Goal: Check status: Check status

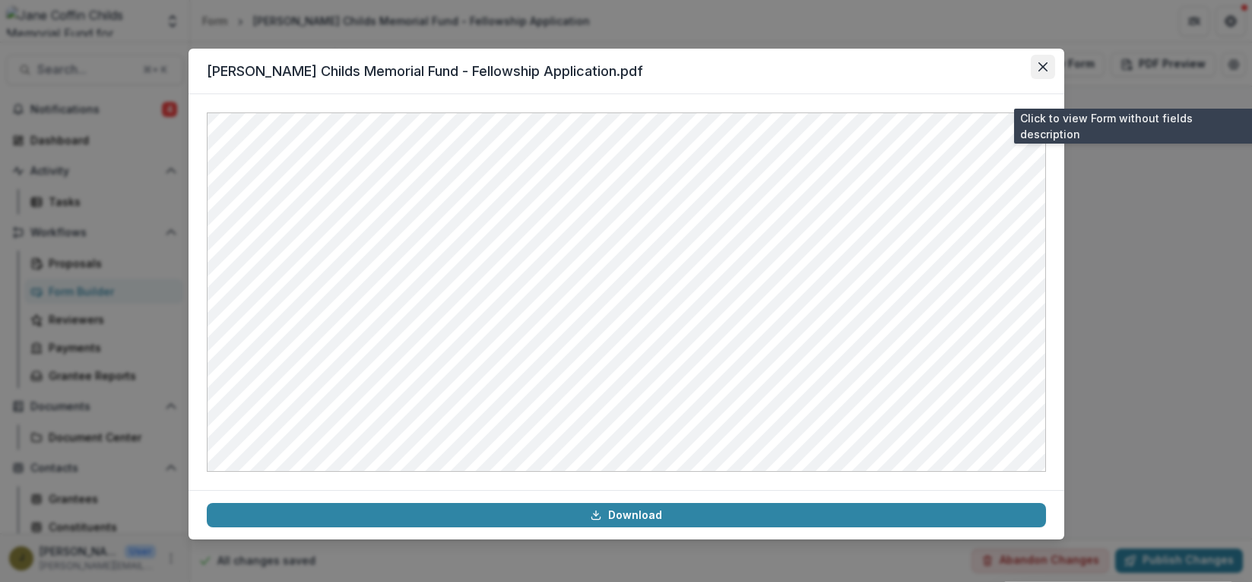
click at [1046, 65] on icon "Close" at bounding box center [1043, 66] width 9 height 9
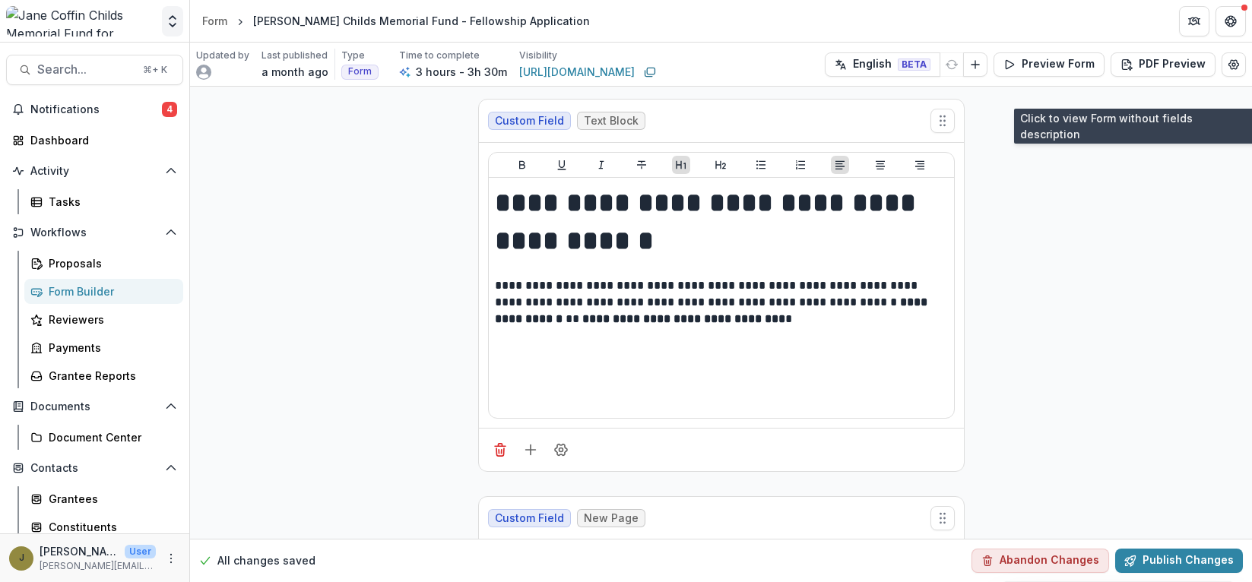
click at [173, 22] on icon "Open entity switcher" at bounding box center [172, 21] width 15 height 15
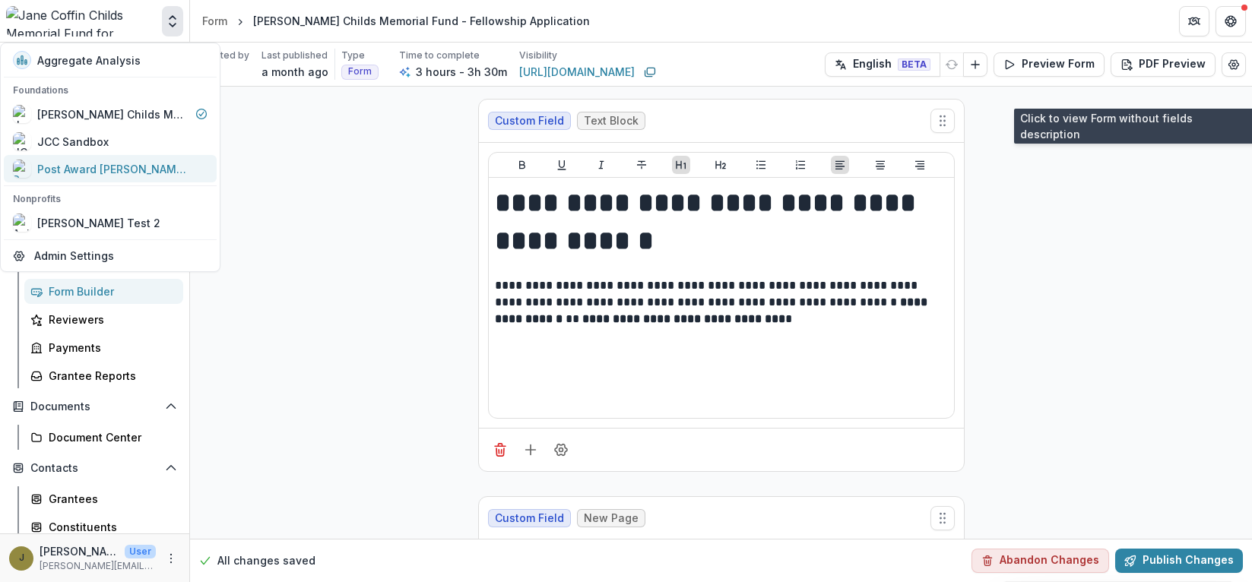
click at [113, 167] on div "Post Award [PERSON_NAME] Childs Memorial Fund" at bounding box center [113, 169] width 152 height 16
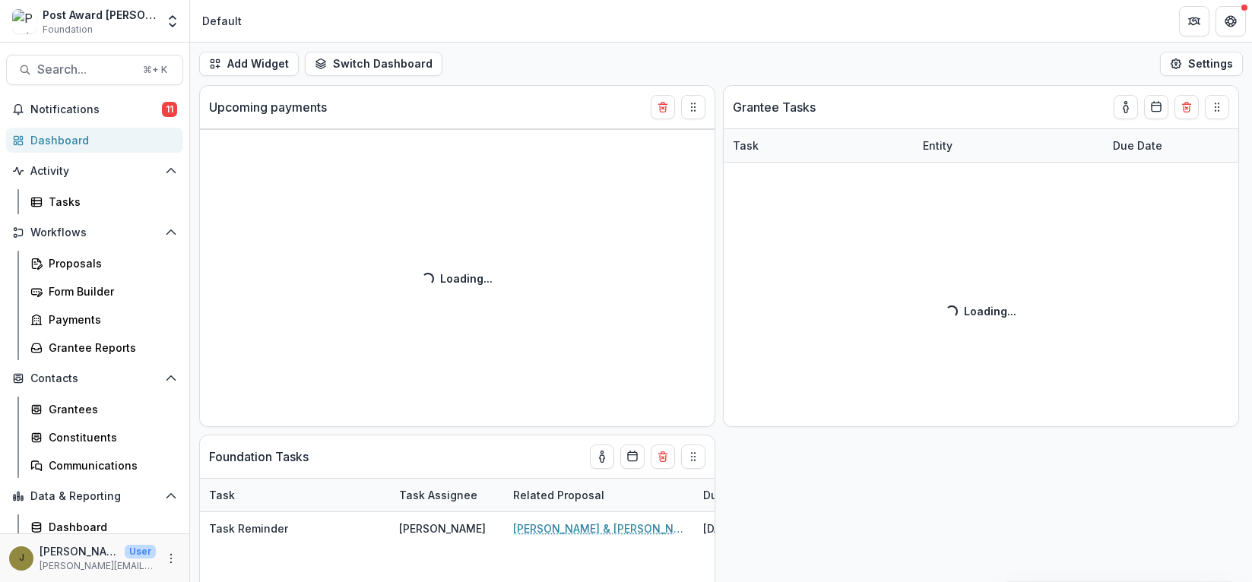
select select "******"
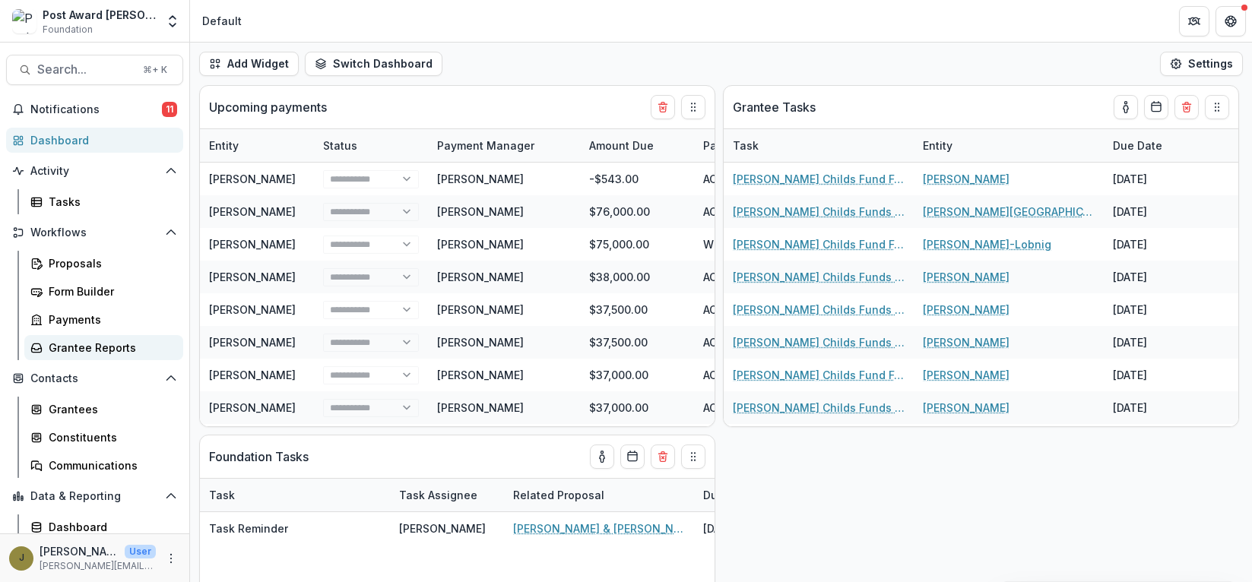
click at [87, 353] on div "Grantee Reports" at bounding box center [110, 348] width 122 height 16
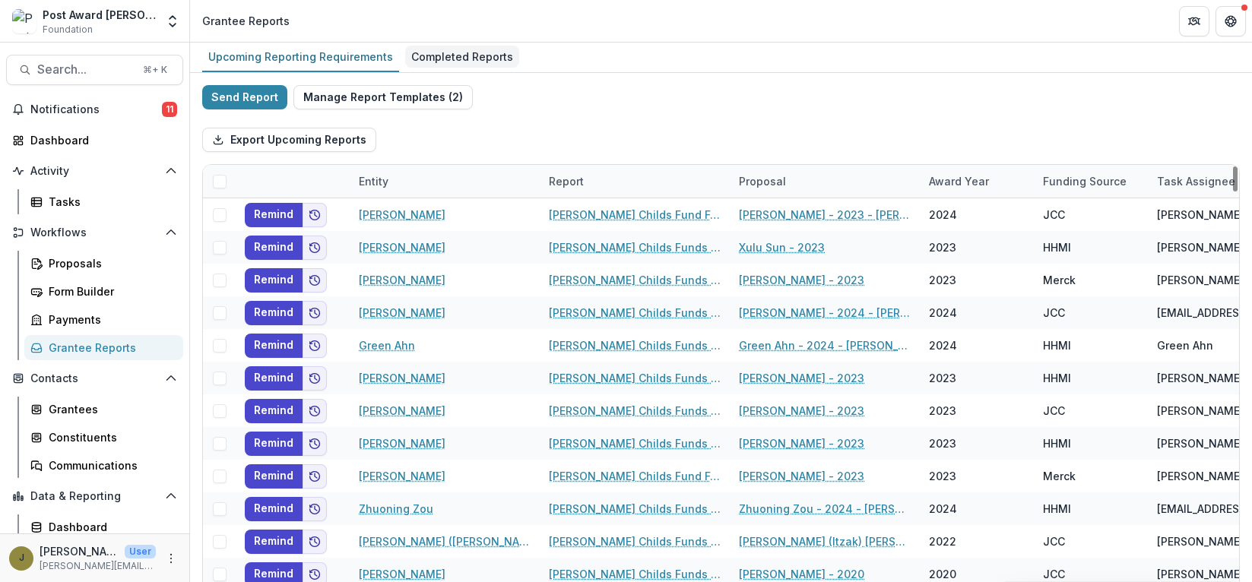
click at [438, 52] on div "Completed Reports" at bounding box center [462, 57] width 114 height 22
